Goal: Information Seeking & Learning: Learn about a topic

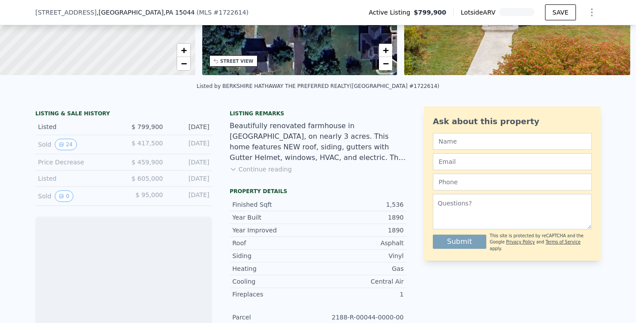
scroll to position [174, 0]
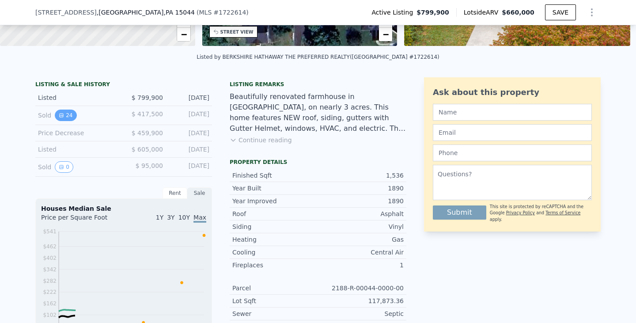
click at [65, 120] on button "24" at bounding box center [66, 115] width 22 height 11
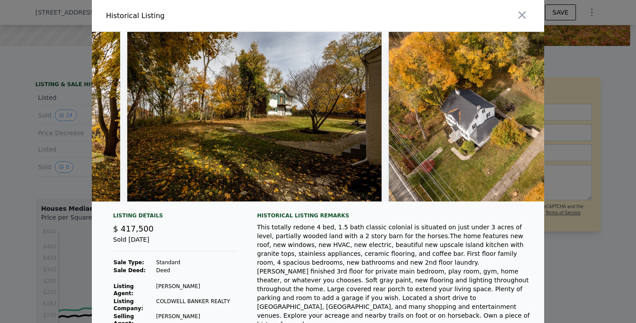
scroll to position [0, 5847]
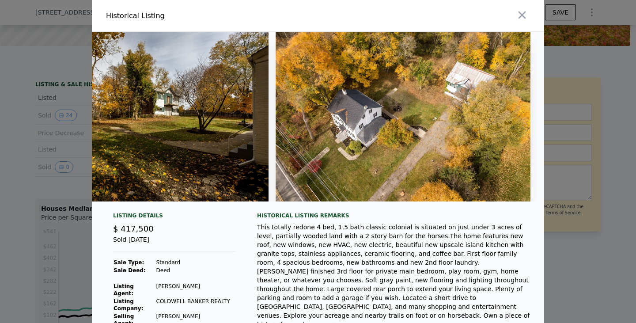
click at [609, 270] on div at bounding box center [318, 161] width 636 height 323
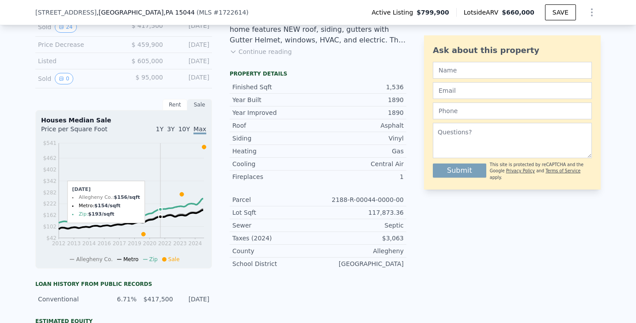
scroll to position [218, 0]
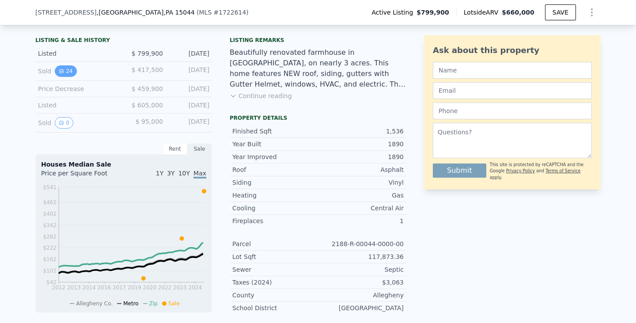
click at [62, 74] on button "24" at bounding box center [66, 70] width 22 height 11
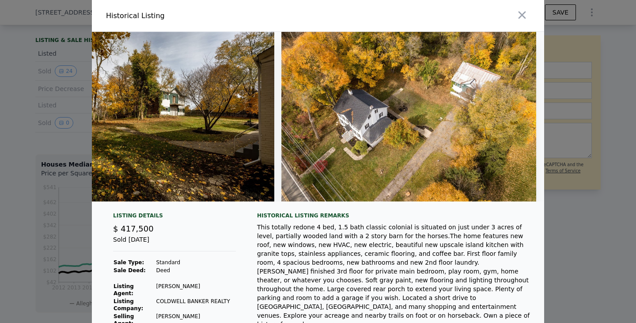
scroll to position [0, 5847]
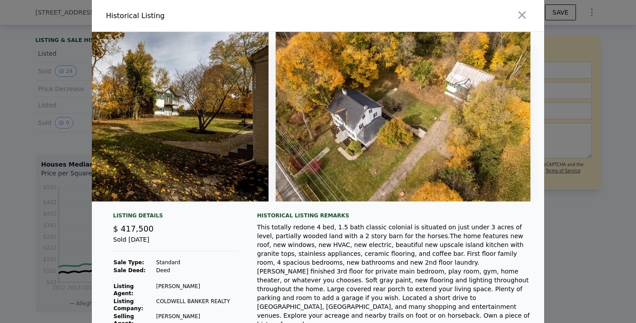
click at [595, 209] on div at bounding box center [318, 161] width 636 height 323
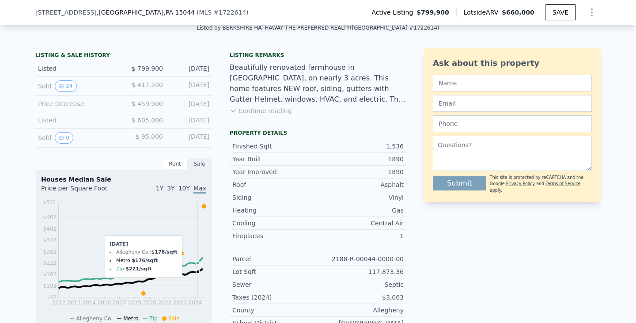
scroll to position [174, 0]
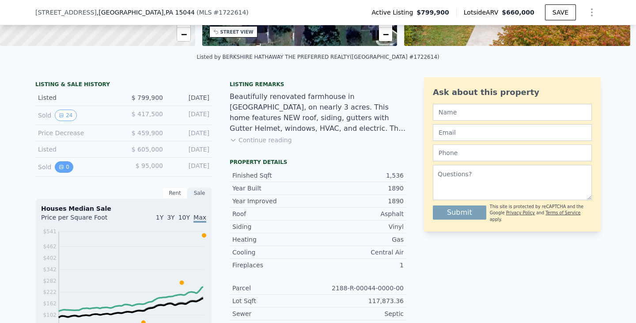
click at [63, 172] on button "0" at bounding box center [64, 166] width 19 height 11
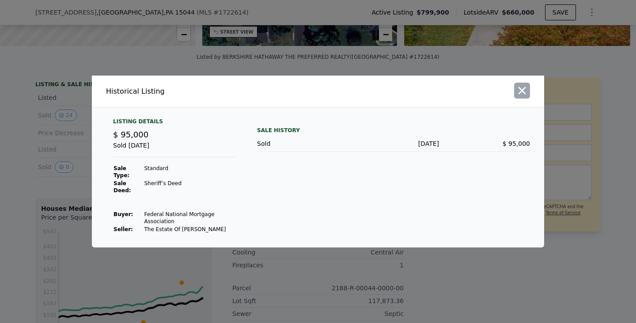
click at [516, 97] on icon "button" at bounding box center [522, 90] width 12 height 12
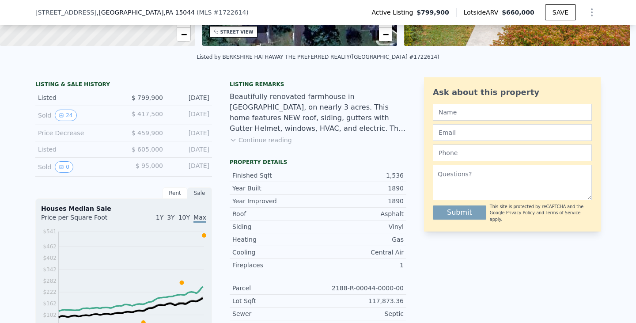
scroll to position [218, 0]
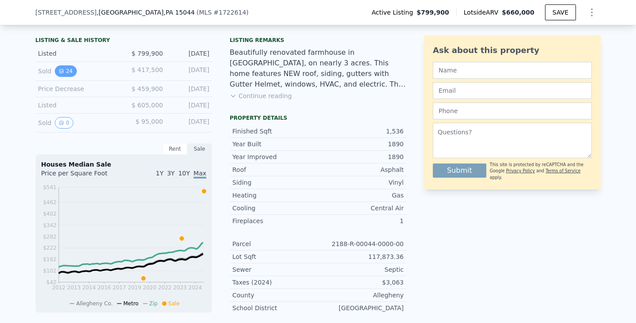
click at [64, 77] on button "24" at bounding box center [66, 70] width 22 height 11
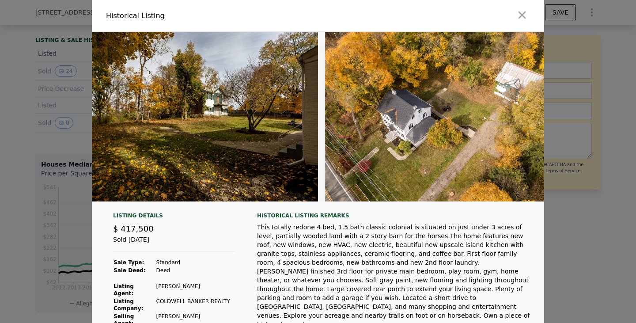
scroll to position [0, 5847]
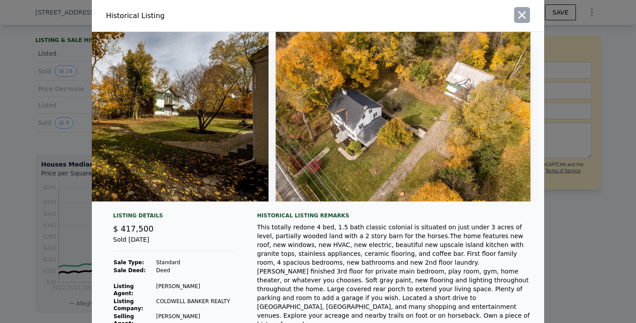
click at [525, 12] on icon "button" at bounding box center [522, 15] width 12 height 12
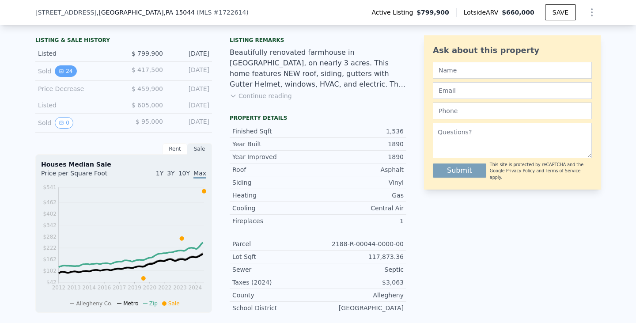
click at [61, 73] on button "24" at bounding box center [66, 70] width 22 height 11
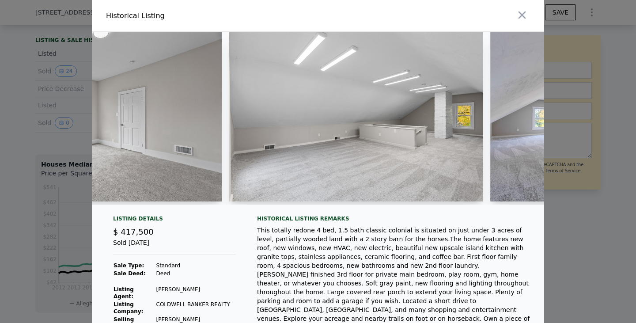
scroll to position [0, 5190]
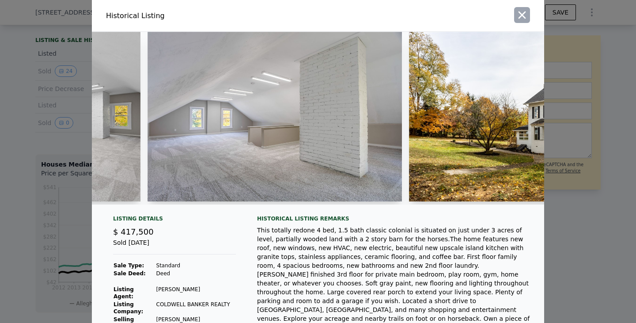
click at [514, 14] on button "button" at bounding box center [522, 15] width 16 height 16
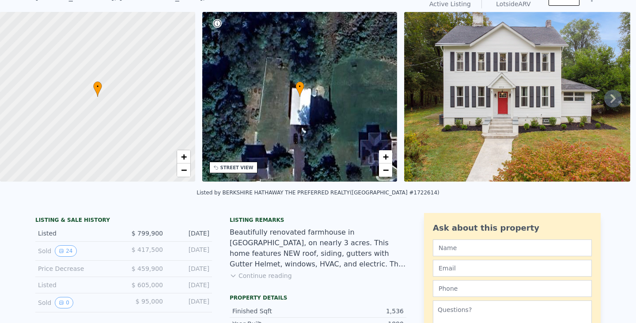
scroll to position [0, 0]
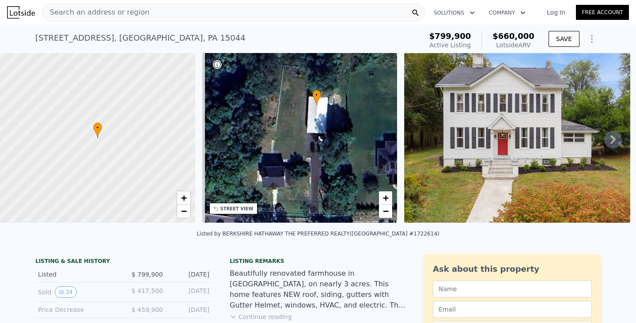
drag, startPoint x: 286, startPoint y: 145, endPoint x: 303, endPoint y: 113, distance: 36.8
click at [303, 113] on div "• + −" at bounding box center [299, 138] width 195 height 170
click at [87, 9] on span "Search an address or region" at bounding box center [96, 12] width 107 height 11
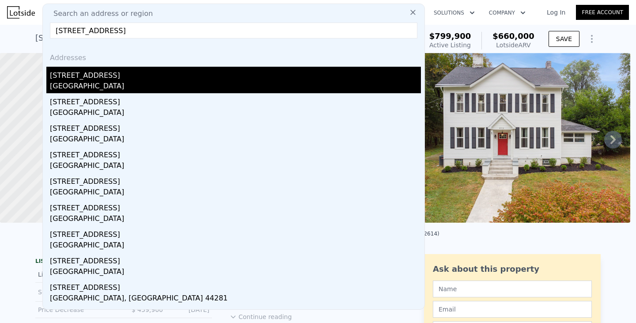
type input "[STREET_ADDRESS]"
click at [91, 79] on div "[STREET_ADDRESS]" at bounding box center [235, 74] width 371 height 14
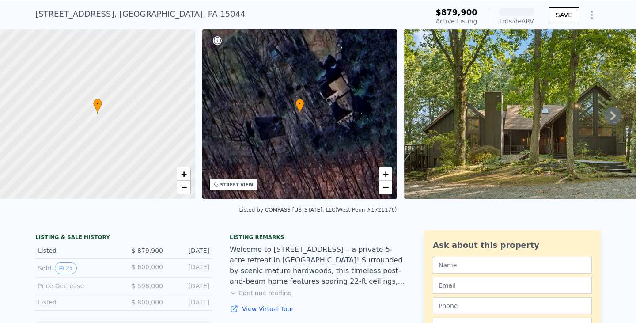
scroll to position [41, 0]
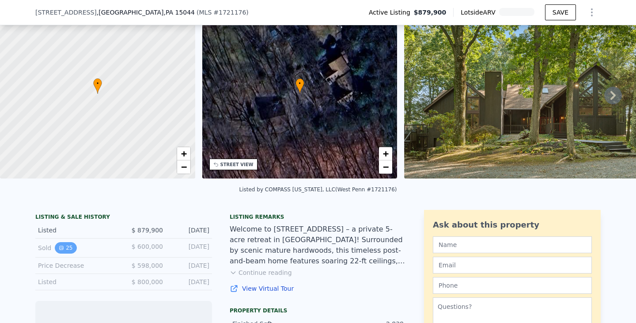
click at [64, 253] on button "25" at bounding box center [66, 247] width 22 height 11
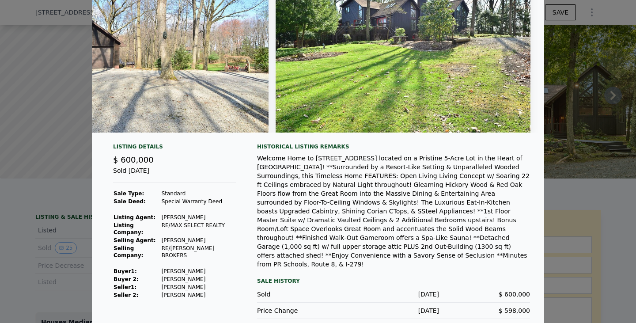
scroll to position [84, 0]
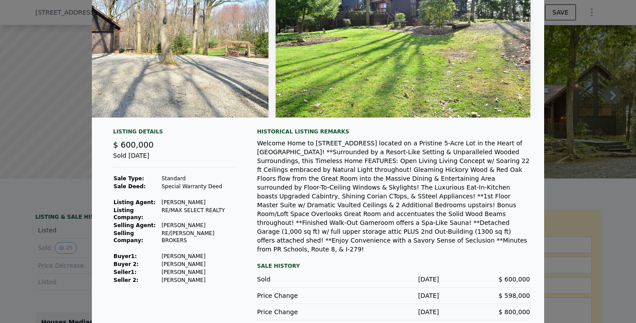
click at [179, 206] on td "[PERSON_NAME]" at bounding box center [198, 202] width 75 height 8
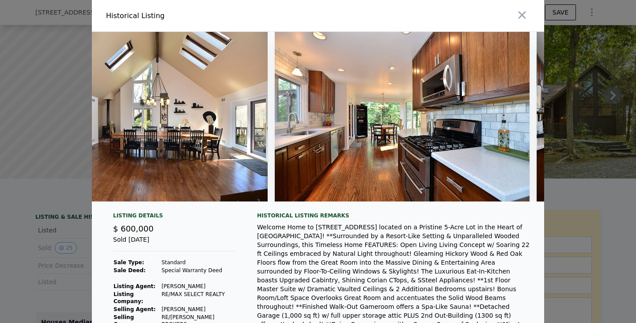
scroll to position [0, 1592]
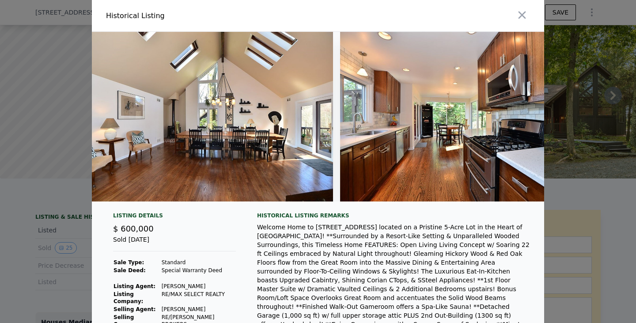
click at [522, 19] on icon "button" at bounding box center [522, 15] width 12 height 12
